Goal: Navigation & Orientation: Find specific page/section

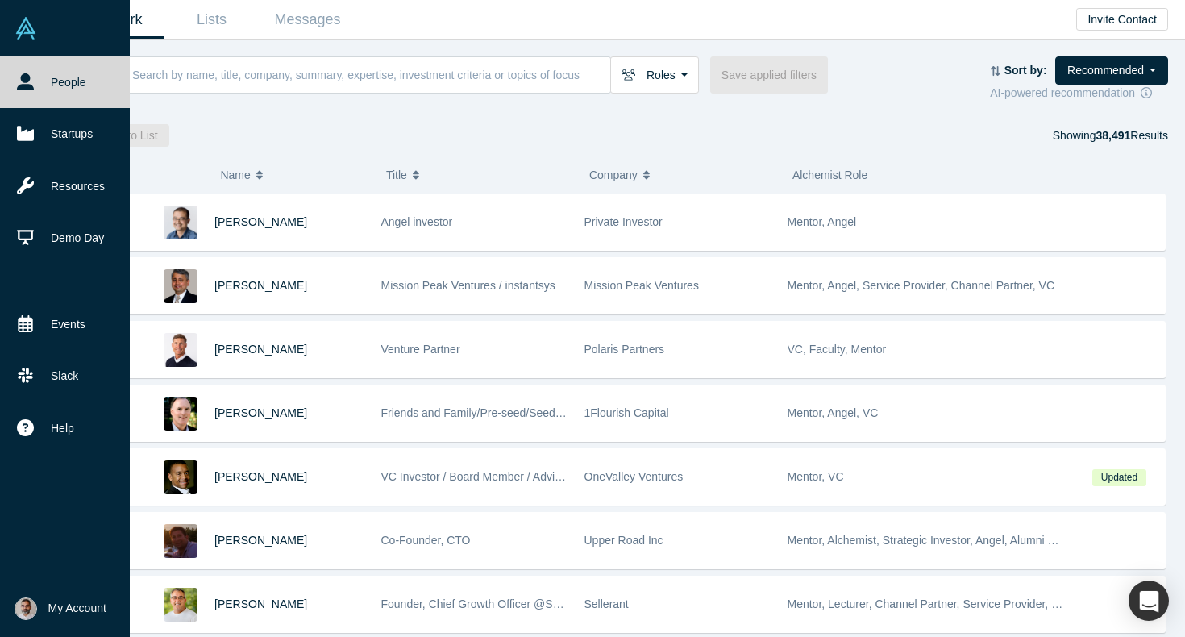
click at [68, 607] on span "My Account" at bounding box center [77, 608] width 58 height 17
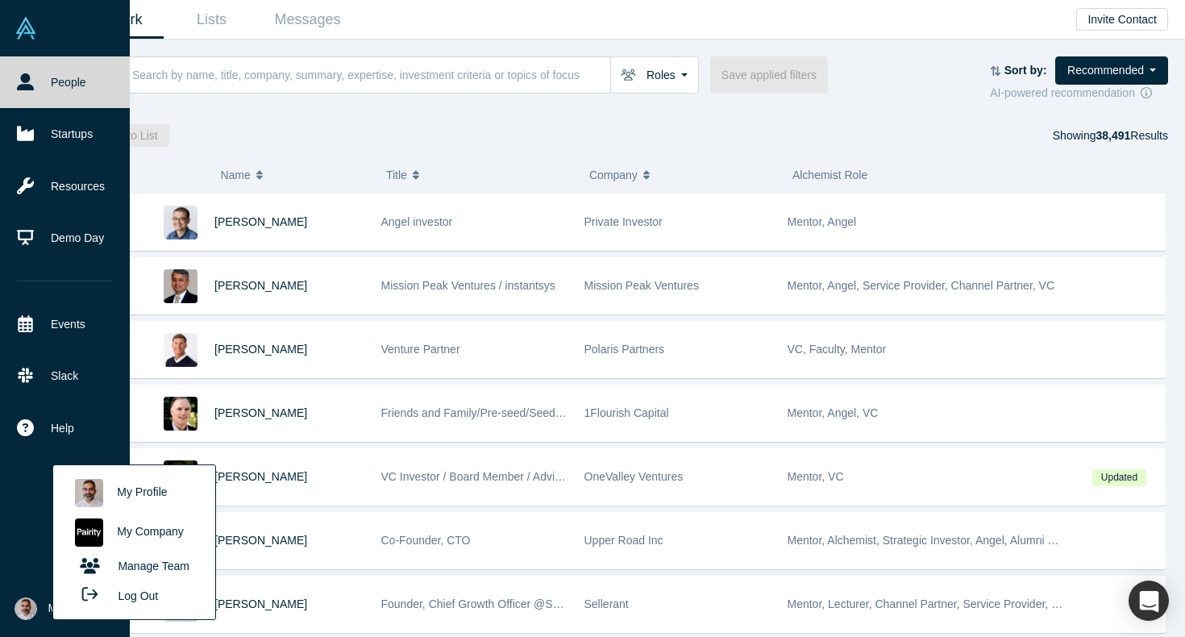
click at [144, 489] on link "My Profile" at bounding box center [134, 493] width 134 height 40
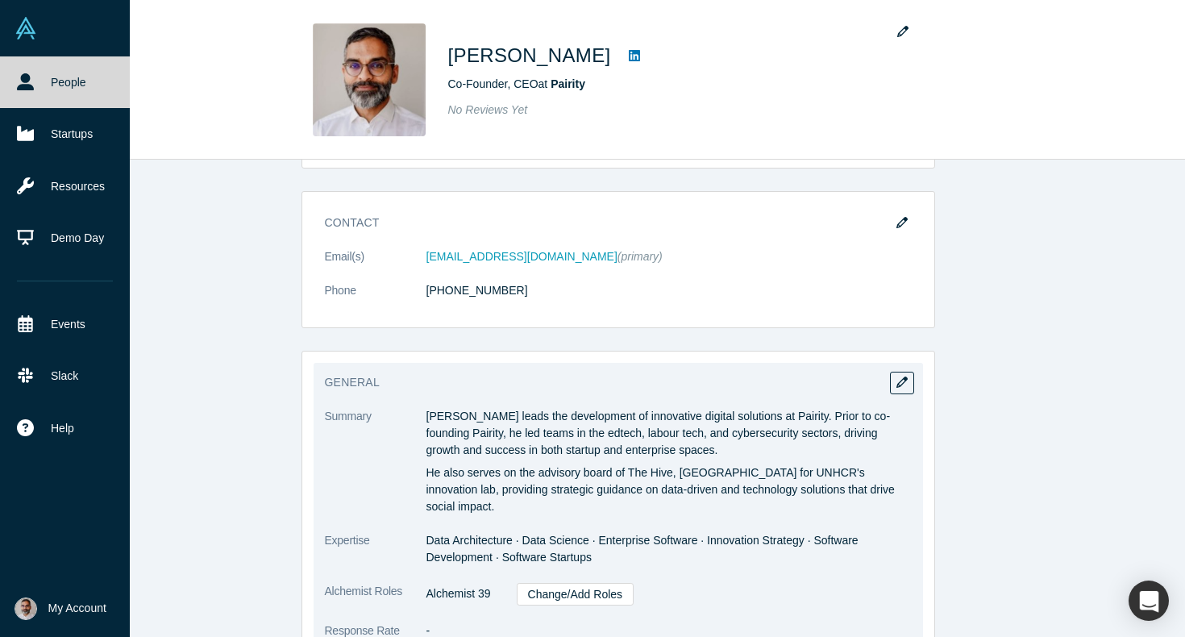
scroll to position [114, 0]
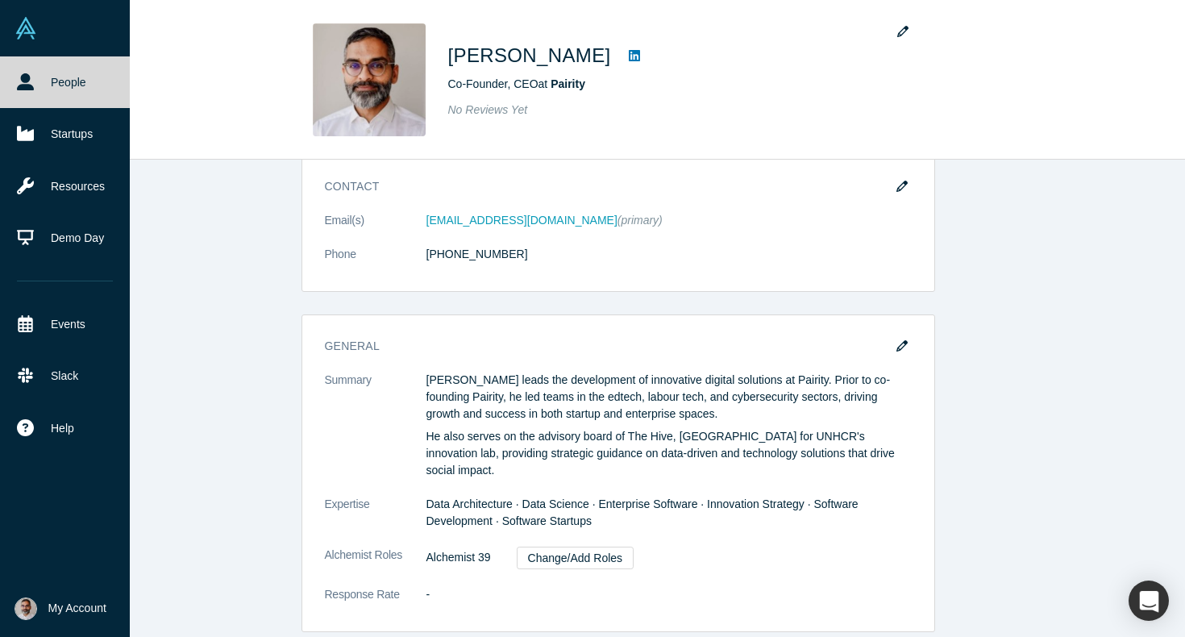
click at [61, 605] on span "My Account" at bounding box center [77, 608] width 58 height 17
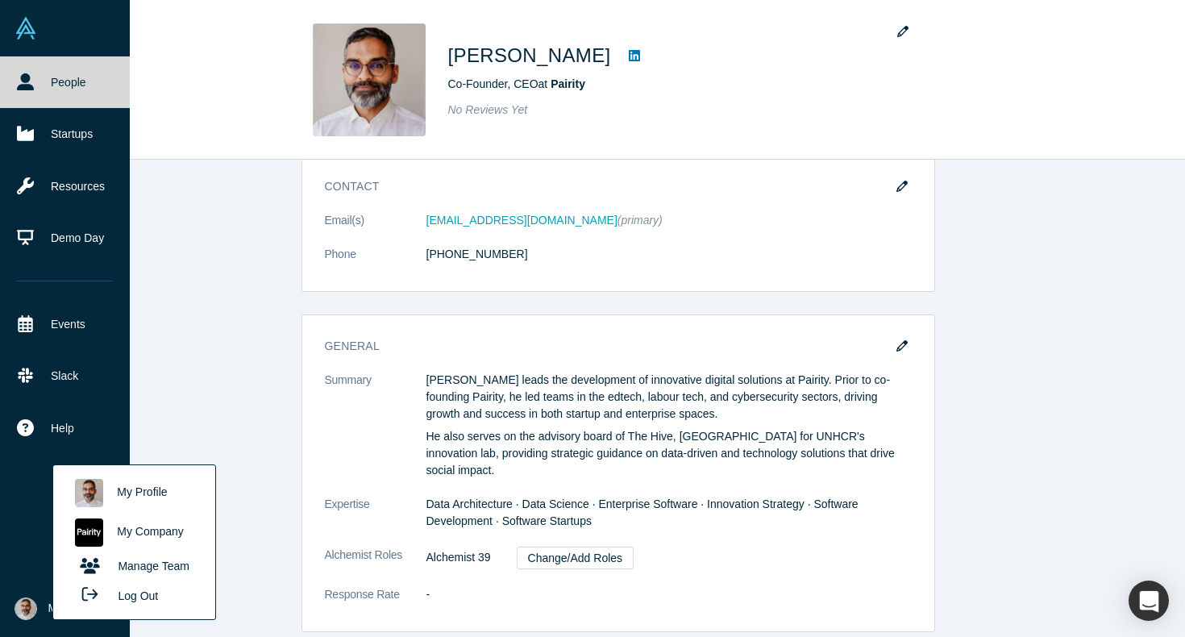
click at [173, 532] on link "My Company" at bounding box center [134, 533] width 134 height 40
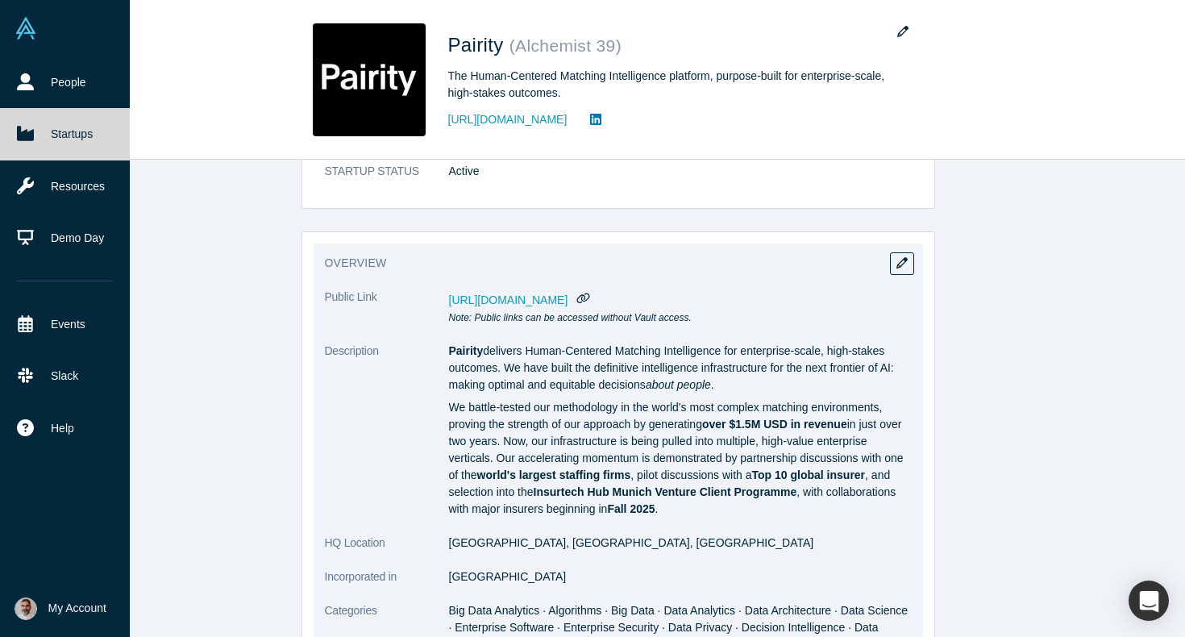
scroll to position [85, 0]
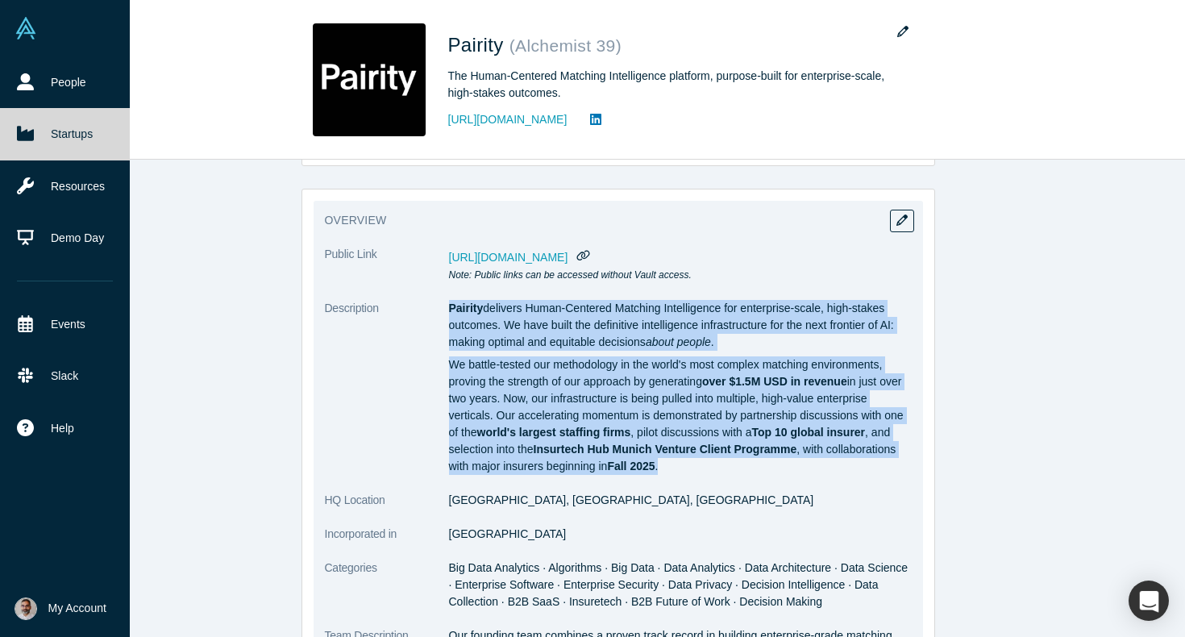
drag, startPoint x: 672, startPoint y: 467, endPoint x: 439, endPoint y: 304, distance: 283.7
copy dl "Pairity delivers Human-Centered Matching Intelligence for enterprise-scale, hig…"
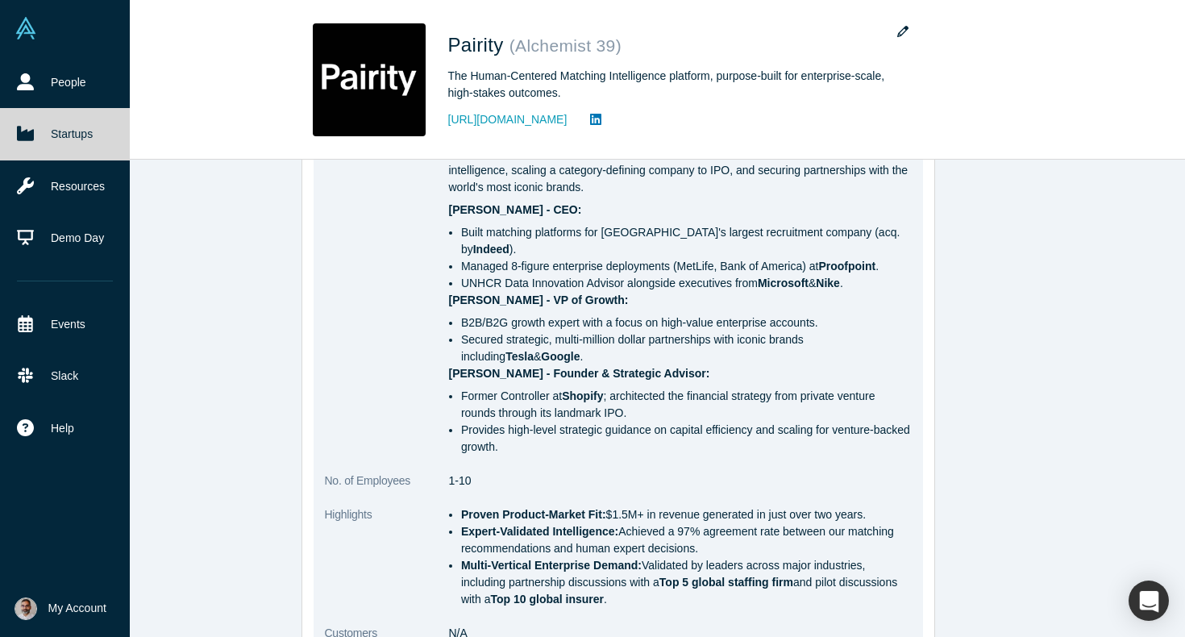
scroll to position [629, 0]
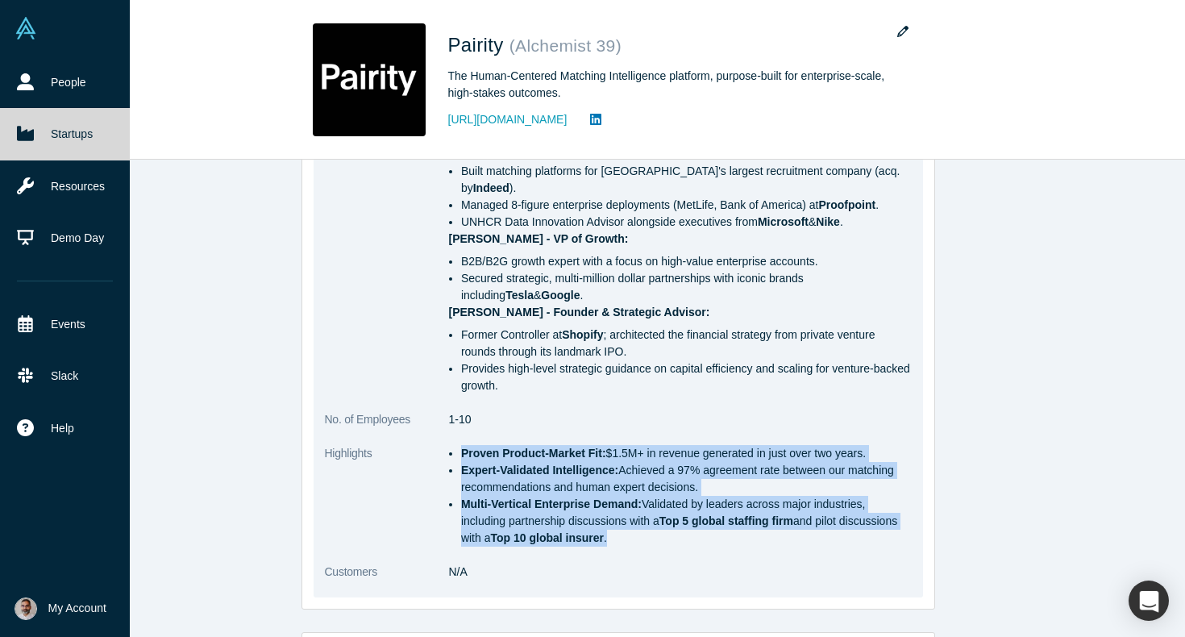
drag, startPoint x: 644, startPoint y: 523, endPoint x: 444, endPoint y: 431, distance: 220.1
click at [444, 431] on dl "Public Link [URL][DOMAIN_NAME] Note: Public links can be accessed without Vault…" at bounding box center [618, 149] width 587 height 895
copy dl "Proven Product-Market Fit: $1.5M+ in revenue generated in just over two years. …"
